Goal: Complete application form

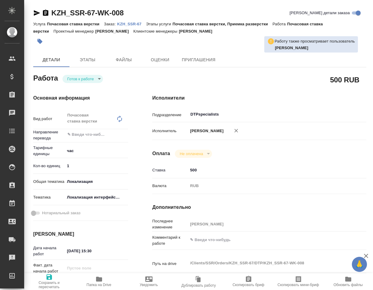
type textarea "x"
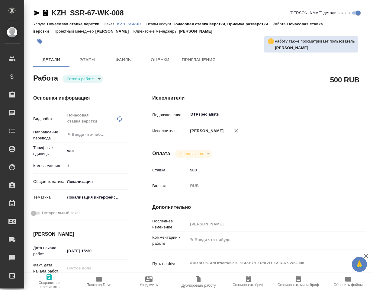
type textarea "x"
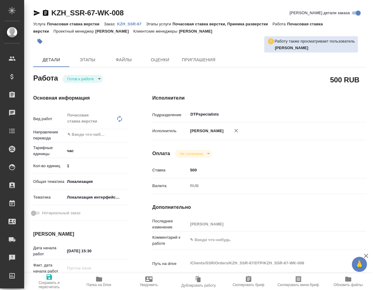
type textarea "x"
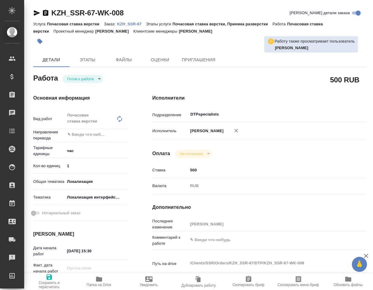
type textarea "x"
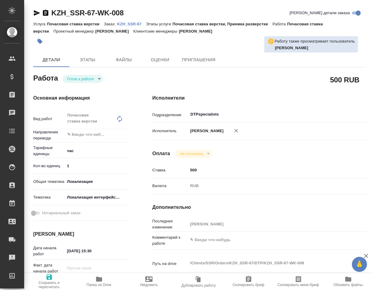
type textarea "x"
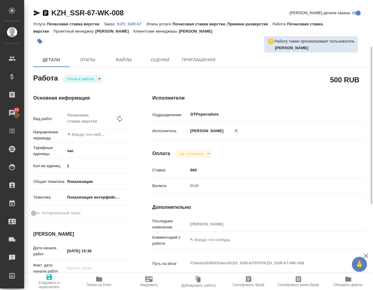
scroll to position [60, 0]
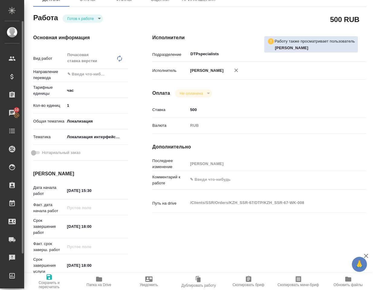
type textarea "x"
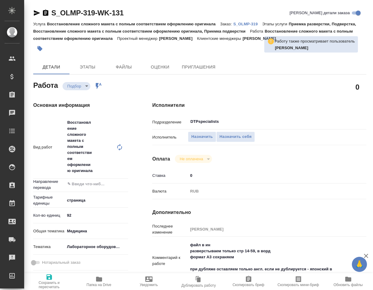
type textarea "x"
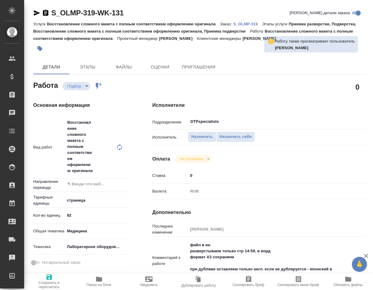
type textarea "x"
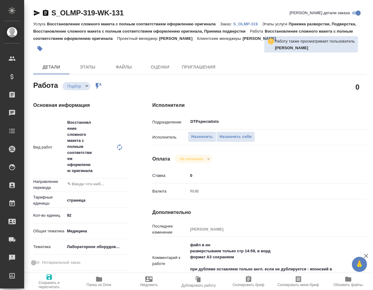
type textarea "x"
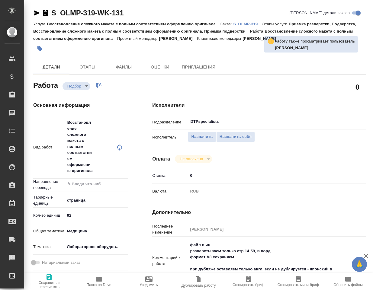
type textarea "x"
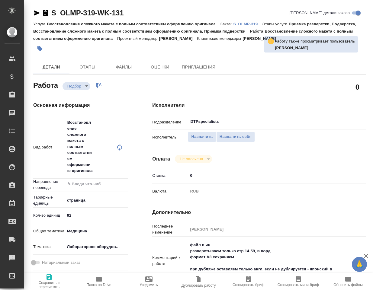
type textarea "x"
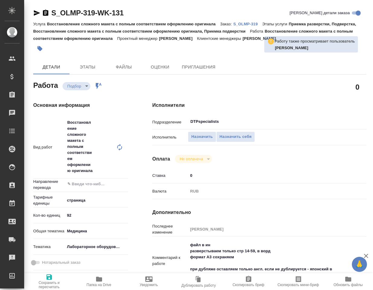
click at [102, 280] on icon "button" at bounding box center [99, 279] width 7 height 7
